Goal: Navigation & Orientation: Find specific page/section

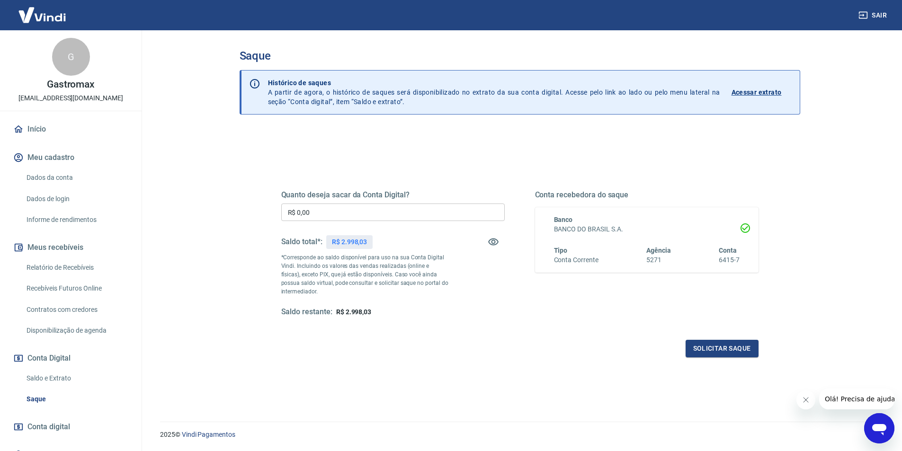
click at [44, 124] on link "Início" at bounding box center [70, 129] width 119 height 21
